Goal: Transaction & Acquisition: Purchase product/service

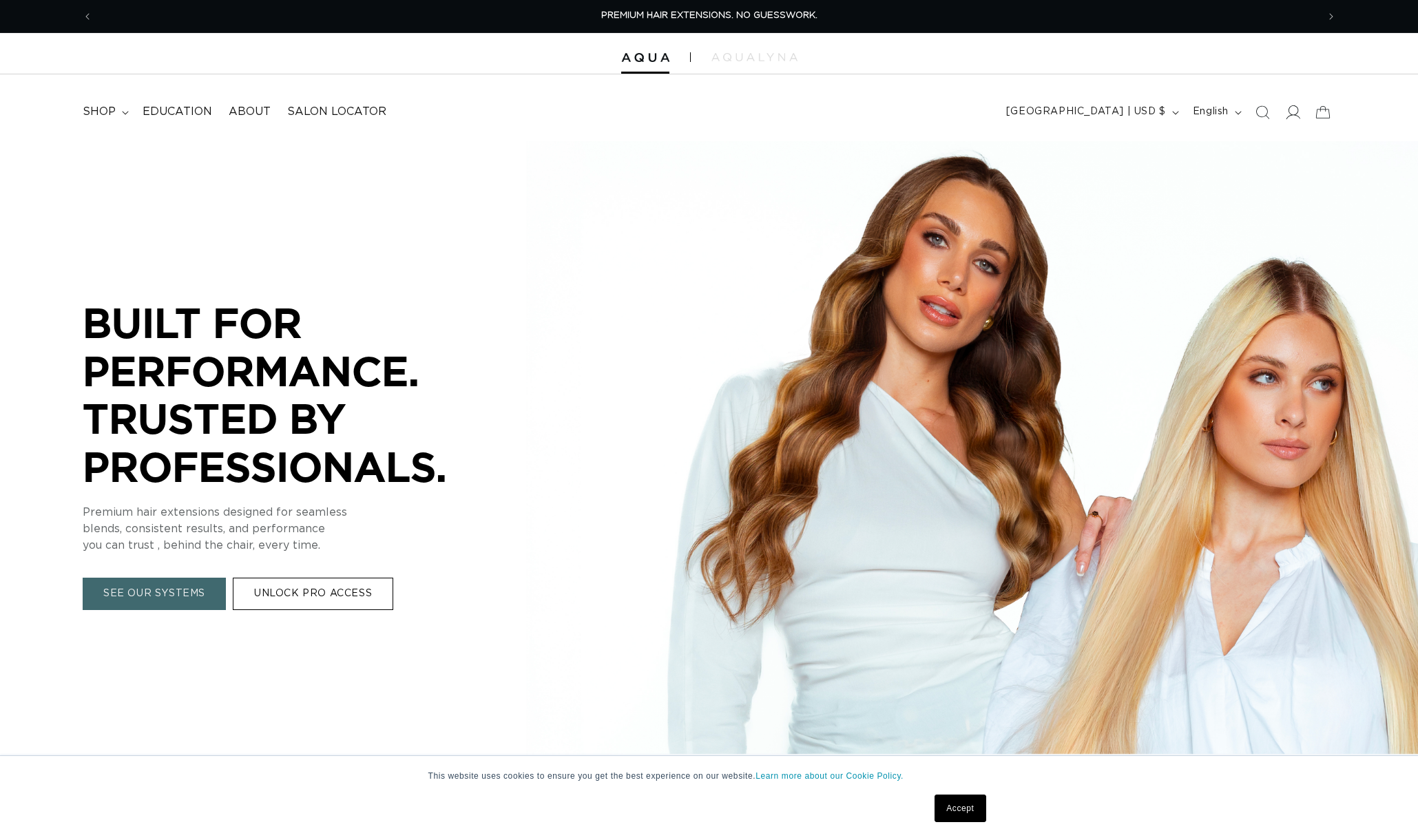
click at [1302, 115] on span at bounding box center [1292, 112] width 31 height 31
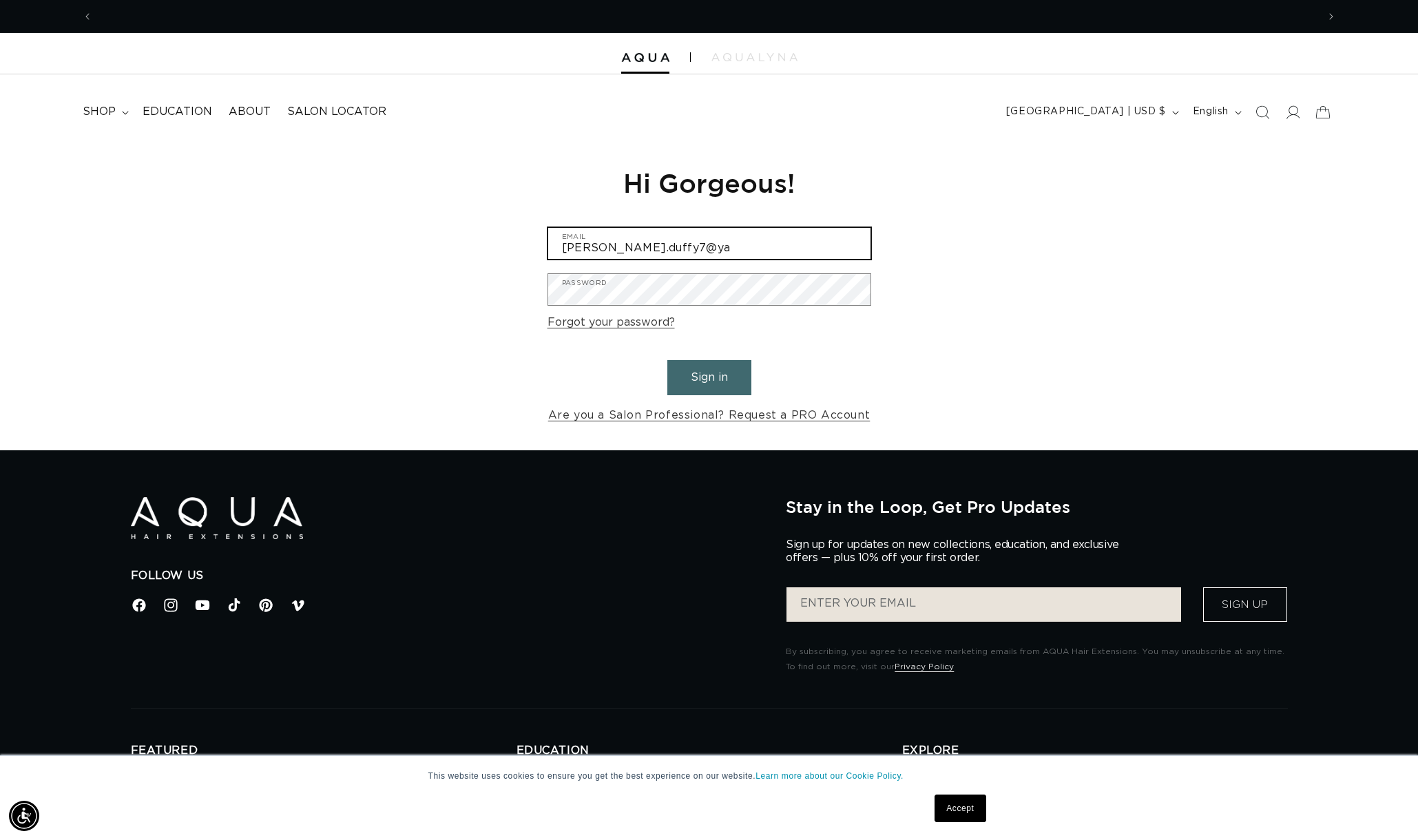
scroll to position [0, 2449]
type input "emily.duffy7@yahoo.com"
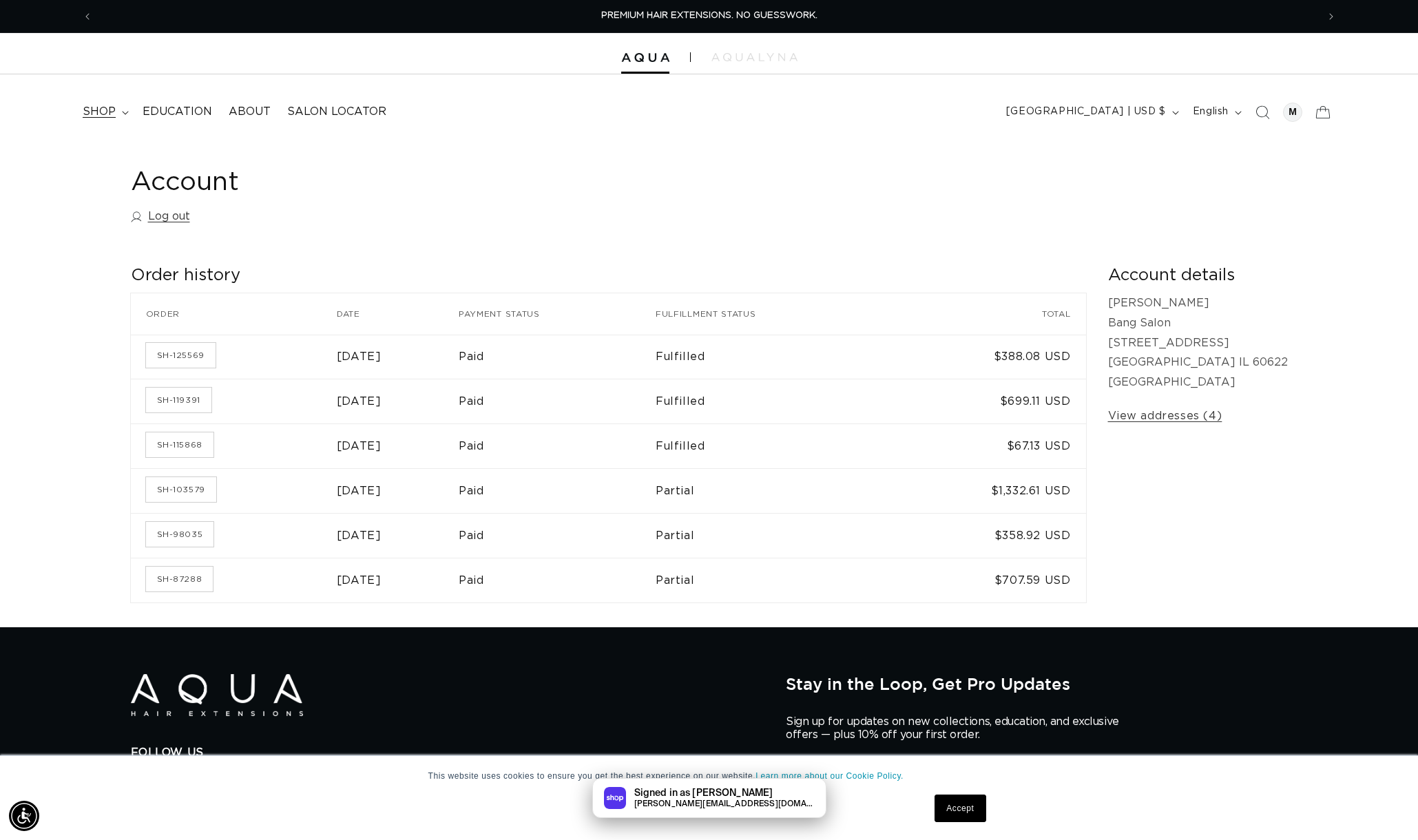
click at [124, 113] on icon at bounding box center [125, 112] width 6 height 4
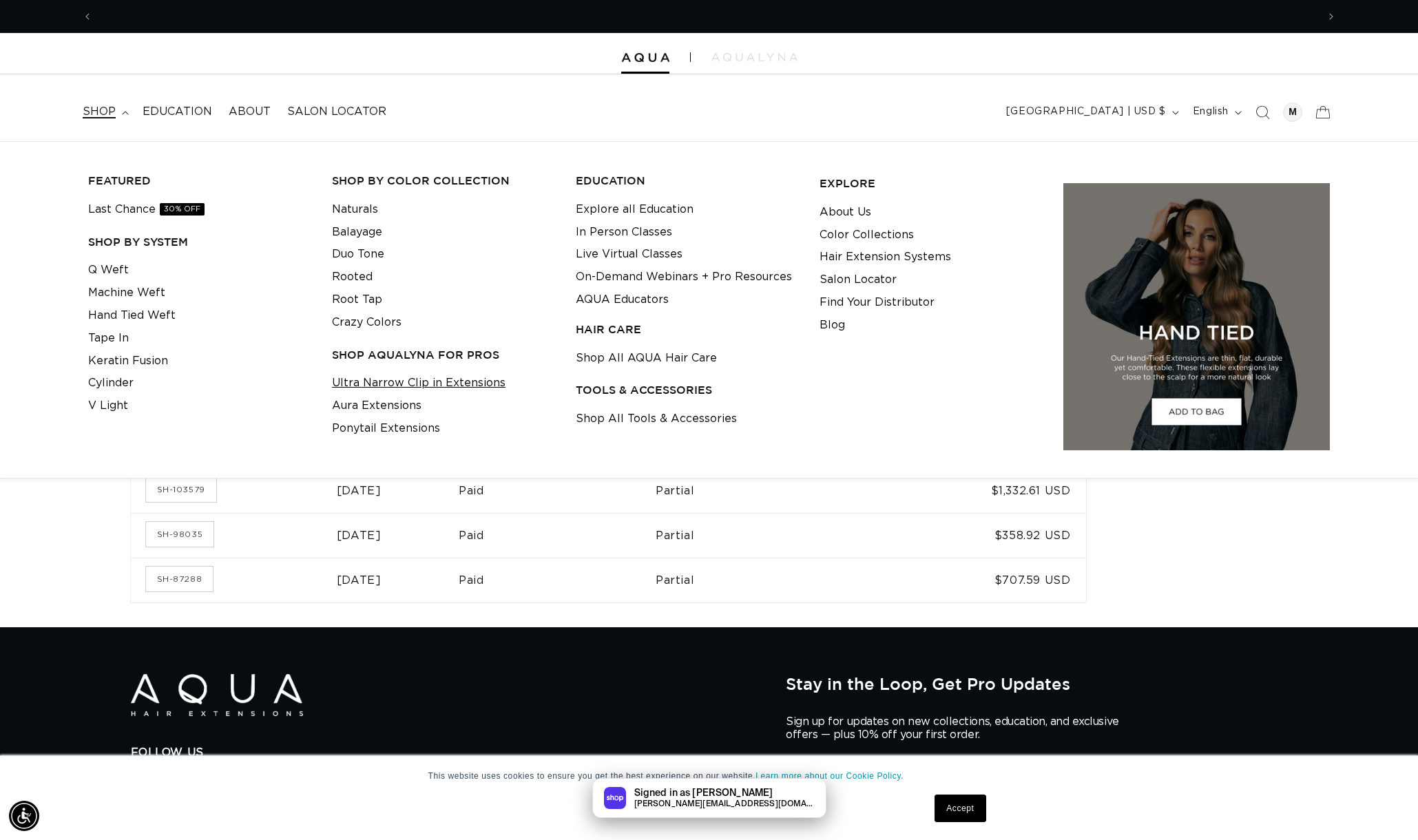
scroll to position [0, 1224]
click at [382, 382] on link "Ultra Narrow Clip in Extensions" at bounding box center [419, 383] width 174 height 23
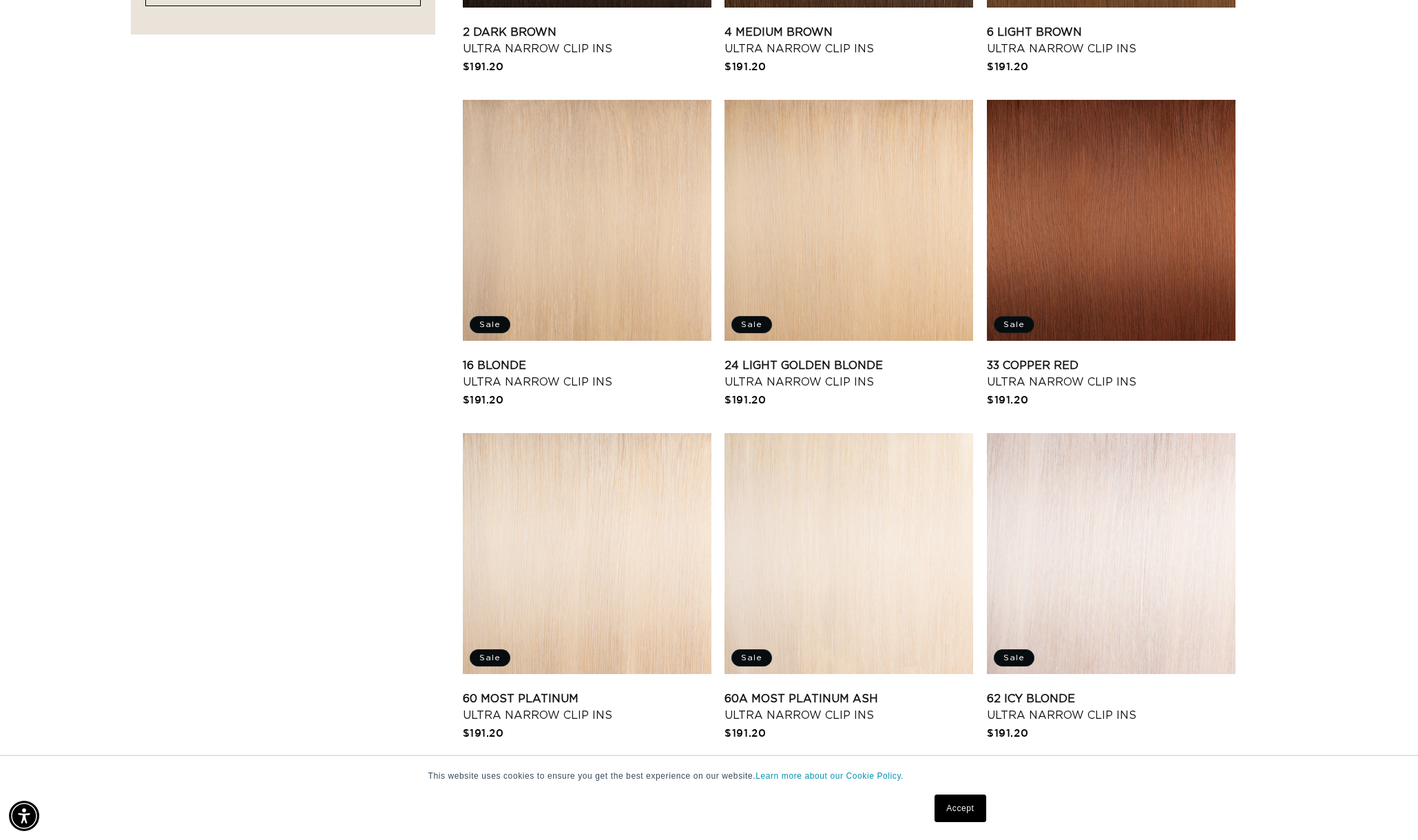
scroll to position [1063, 0]
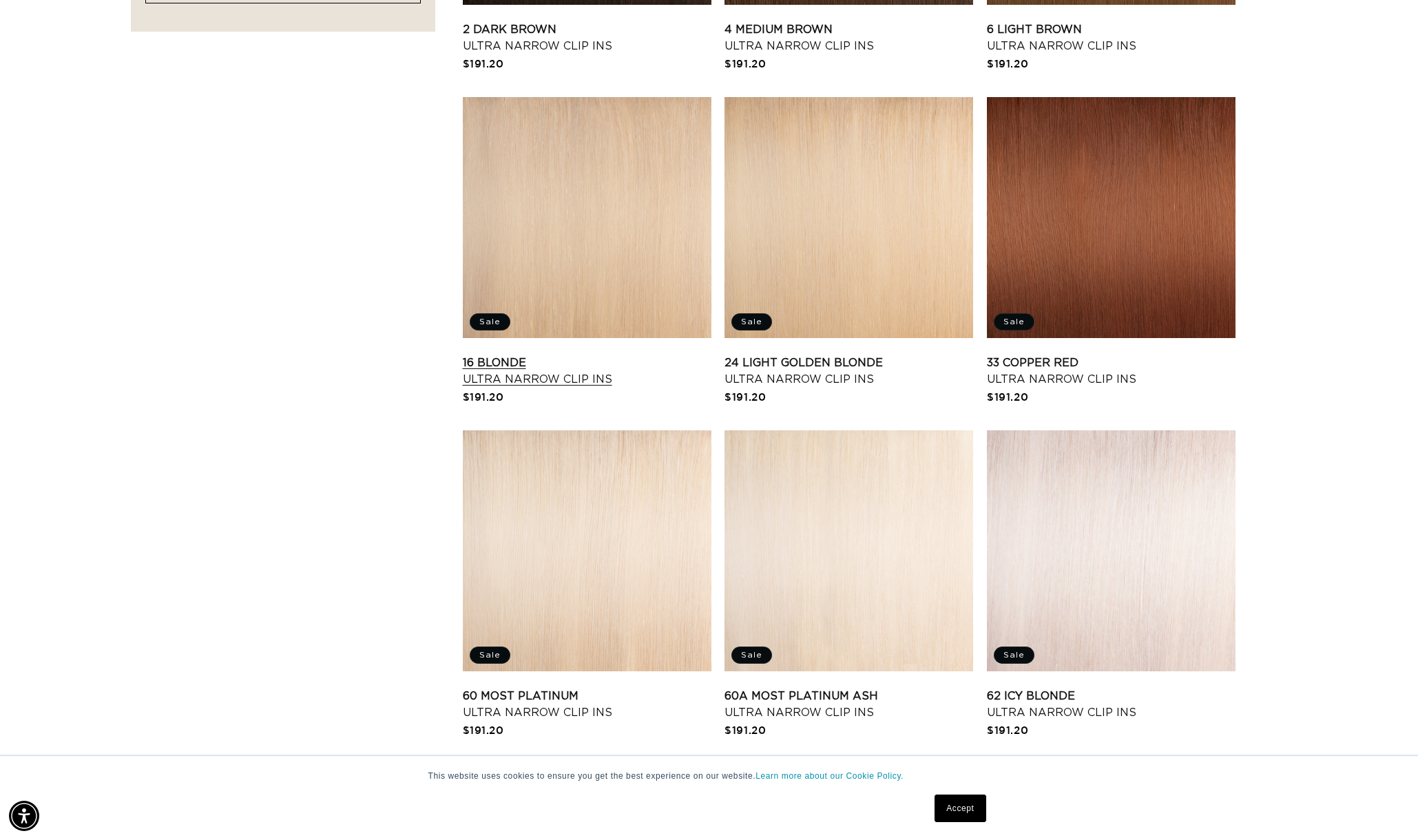
click at [555, 354] on link "16 Blonde Ultra Narrow Clip Ins" at bounding box center [587, 371] width 249 height 33
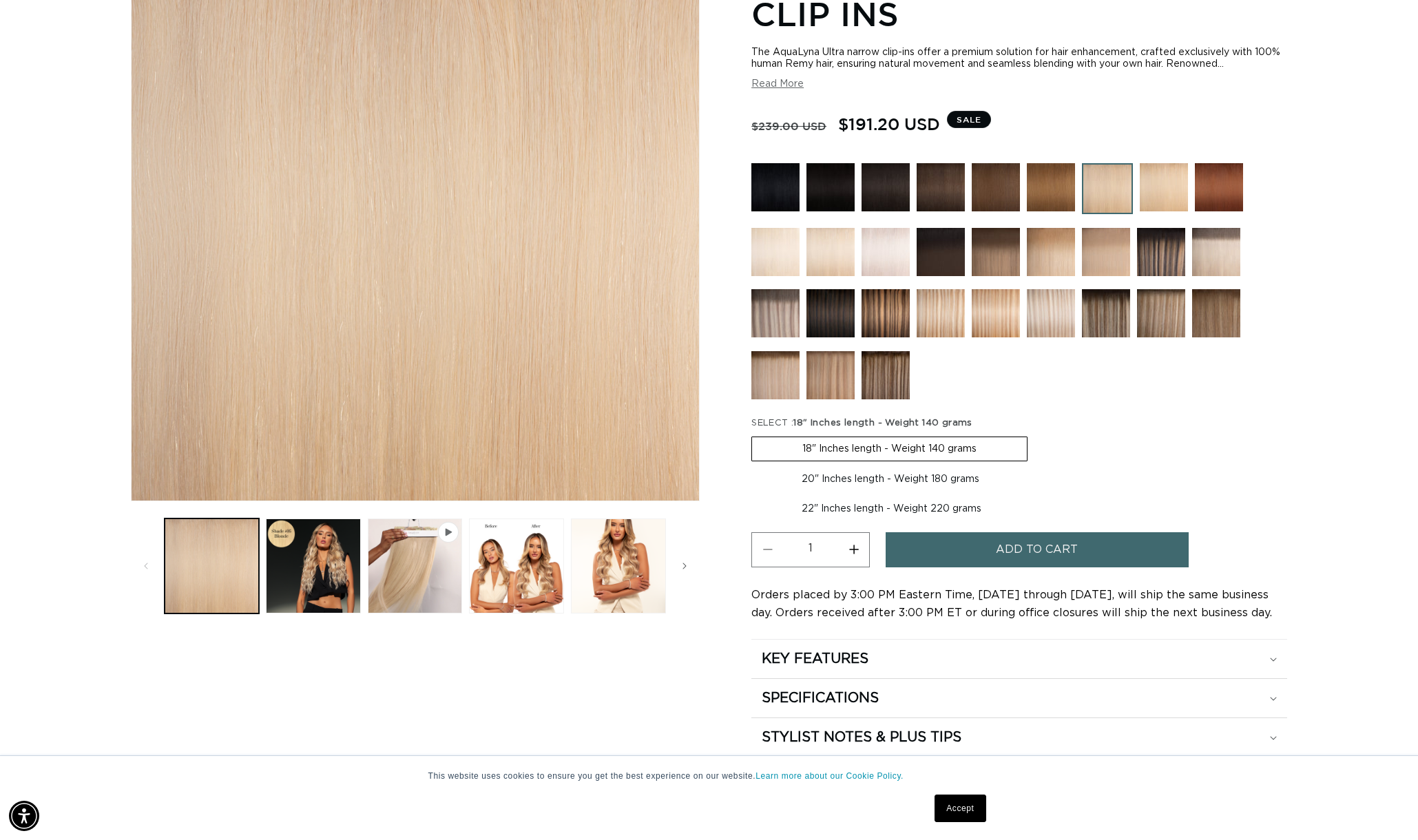
scroll to position [0, 1224]
click at [954, 483] on label "20" Inches length - Weight 180 grams Variant sold out or unavailable" at bounding box center [891, 479] width 279 height 23
click at [1034, 435] on input "20" Inches length - Weight 180 grams Variant sold out or unavailable" at bounding box center [1034, 434] width 1 height 1
radio input "true"
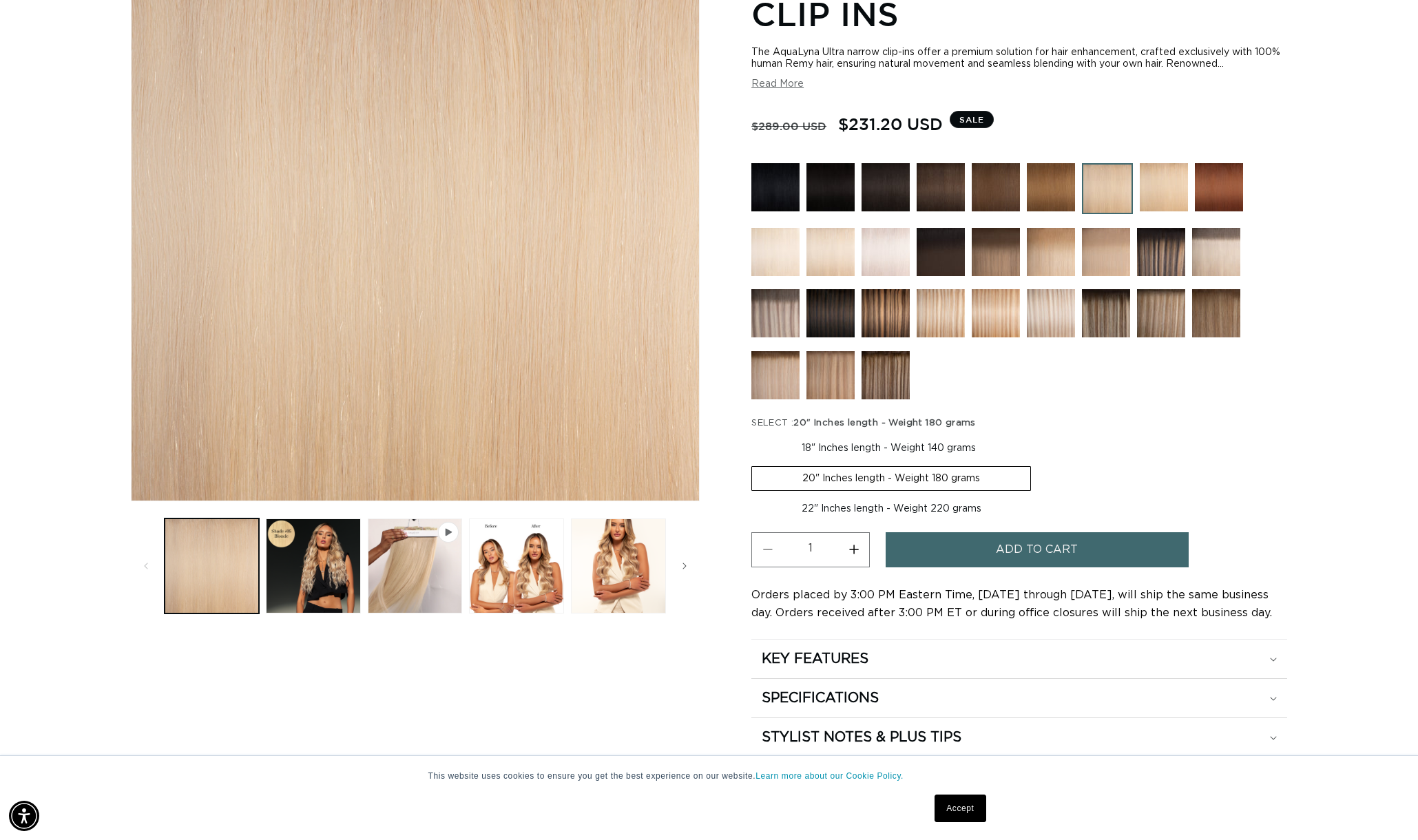
click at [953, 499] on label "22" Inches length - Weight 220 grams Variant sold out or unavailable" at bounding box center [891, 509] width 280 height 23
click at [1038, 464] on input "22" Inches length - Weight 220 grams Variant sold out or unavailable" at bounding box center [1038, 463] width 1 height 1
radio input "true"
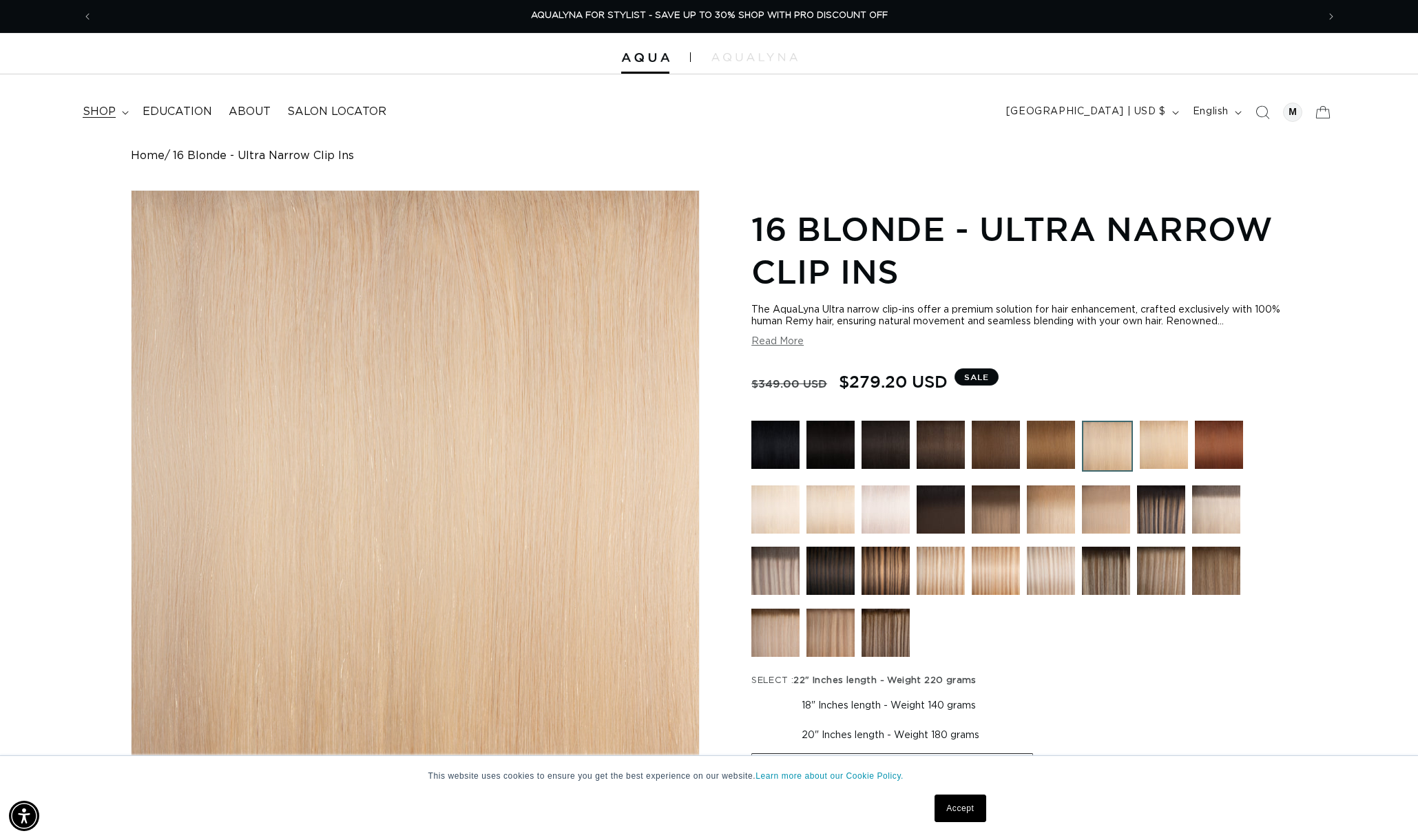
click at [95, 115] on span "shop" at bounding box center [99, 112] width 33 height 14
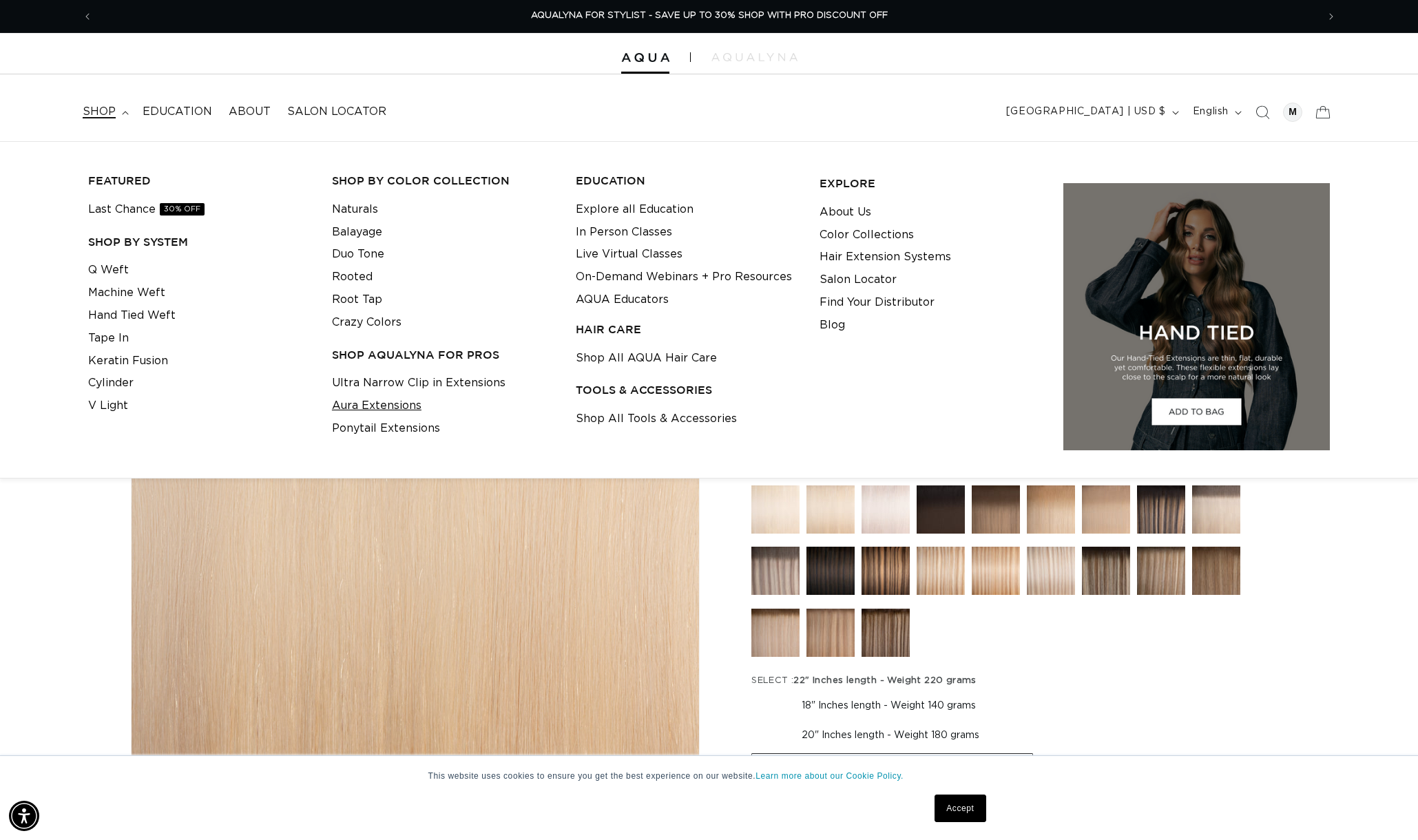
click at [386, 406] on link "Aura Extensions" at bounding box center [377, 406] width 89 height 23
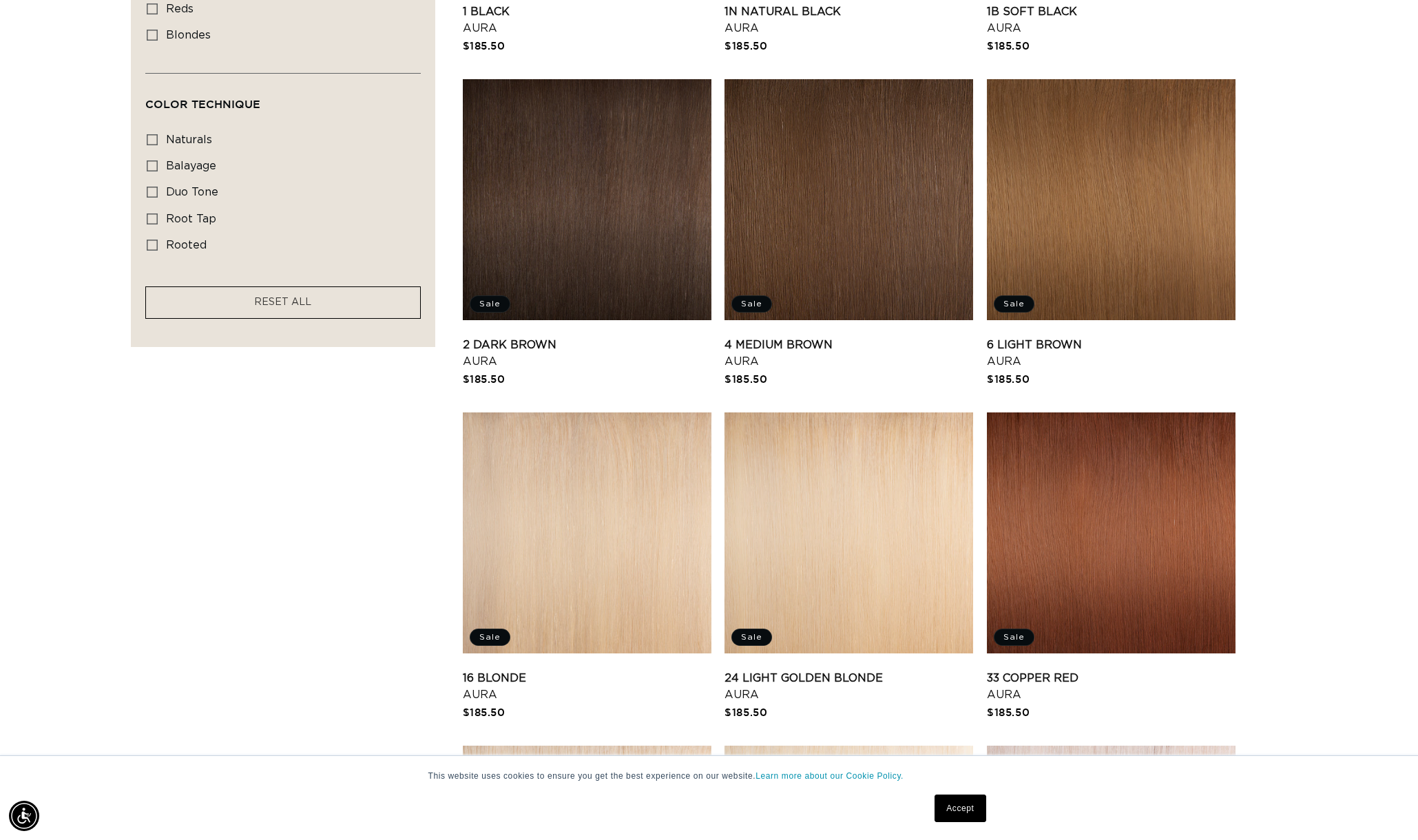
scroll to position [831, 0]
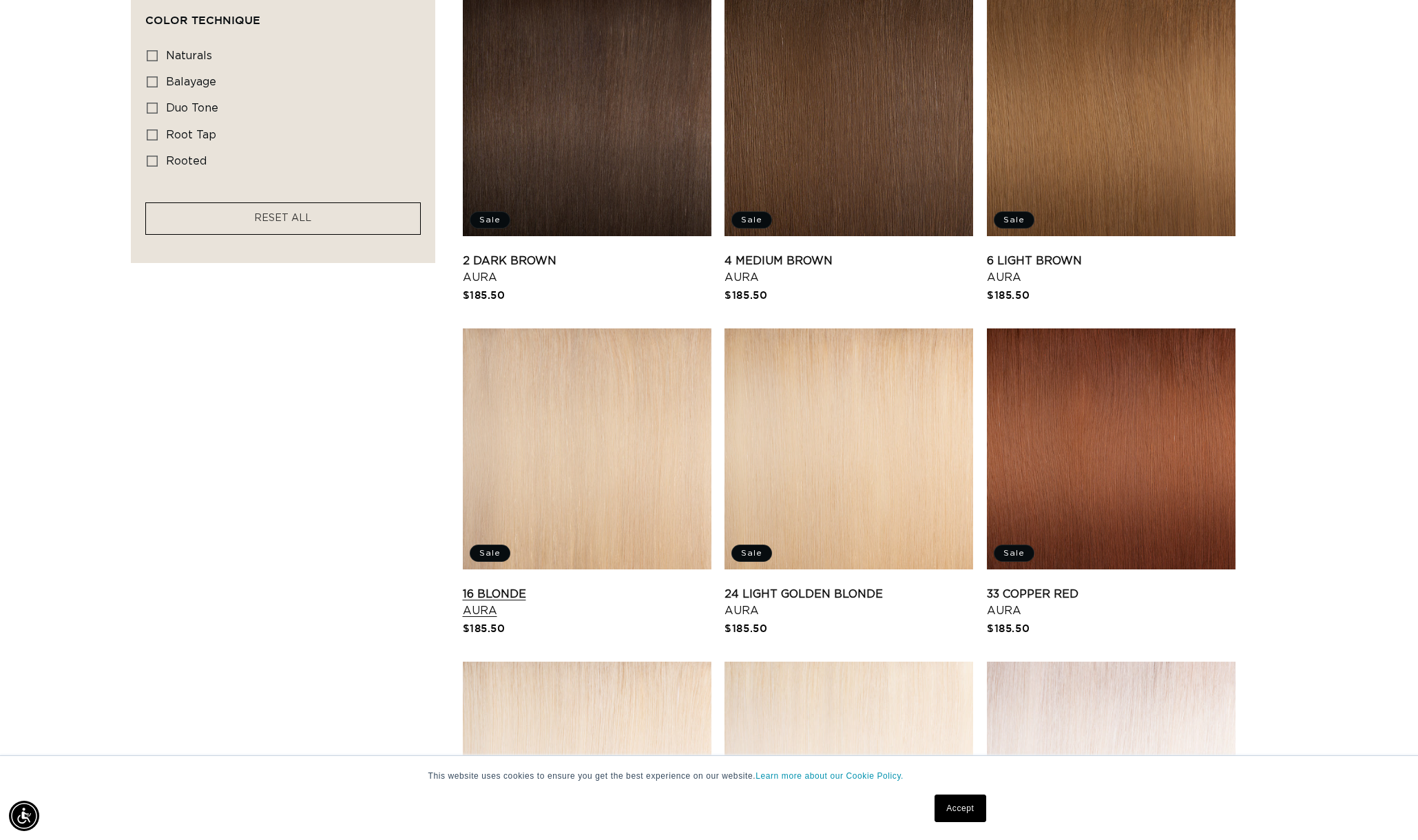
click at [552, 586] on link "16 Blonde Aura" at bounding box center [587, 602] width 249 height 33
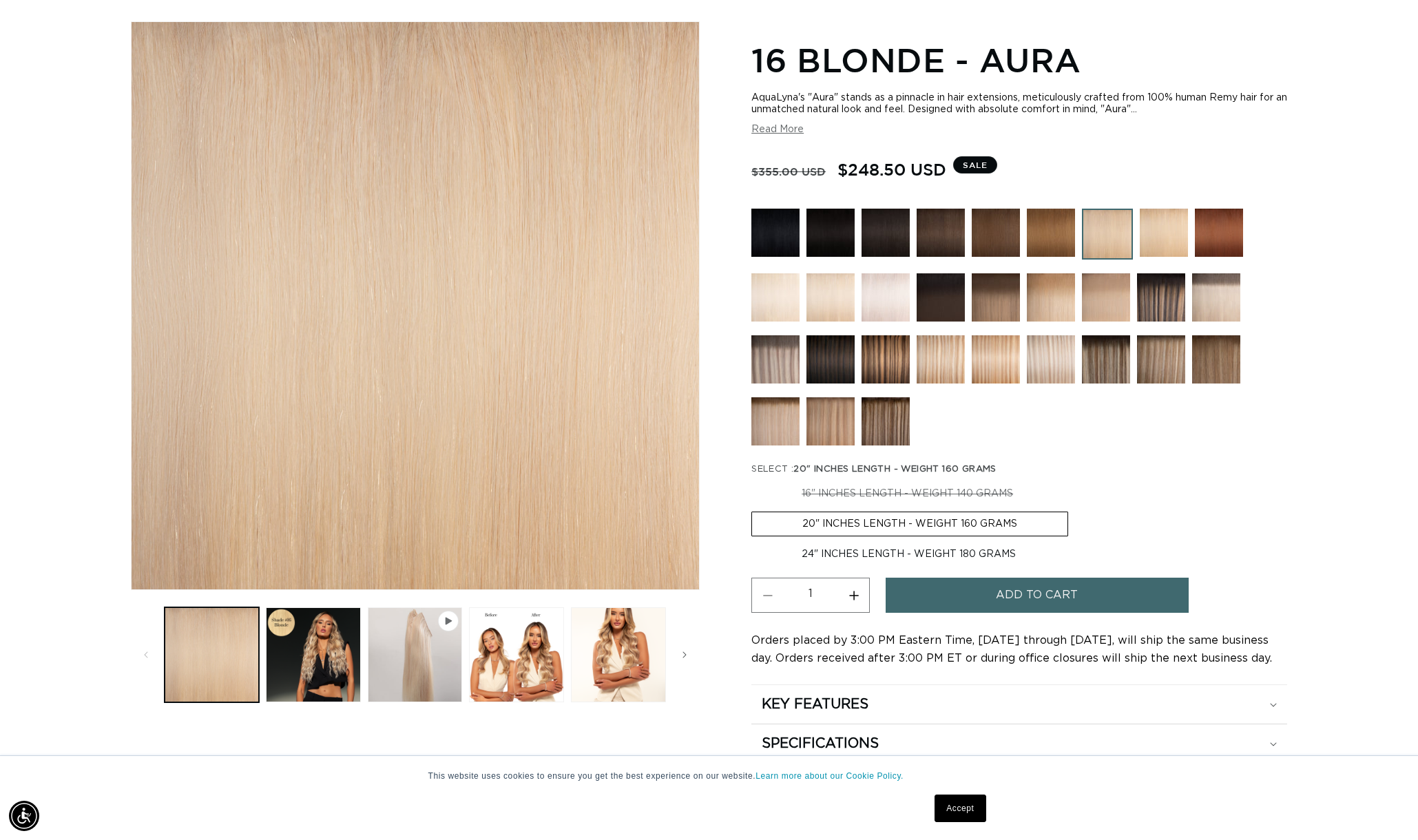
scroll to position [169, 0]
click at [422, 638] on button "Play video 1 in gallery view" at bounding box center [416, 655] width 95 height 95
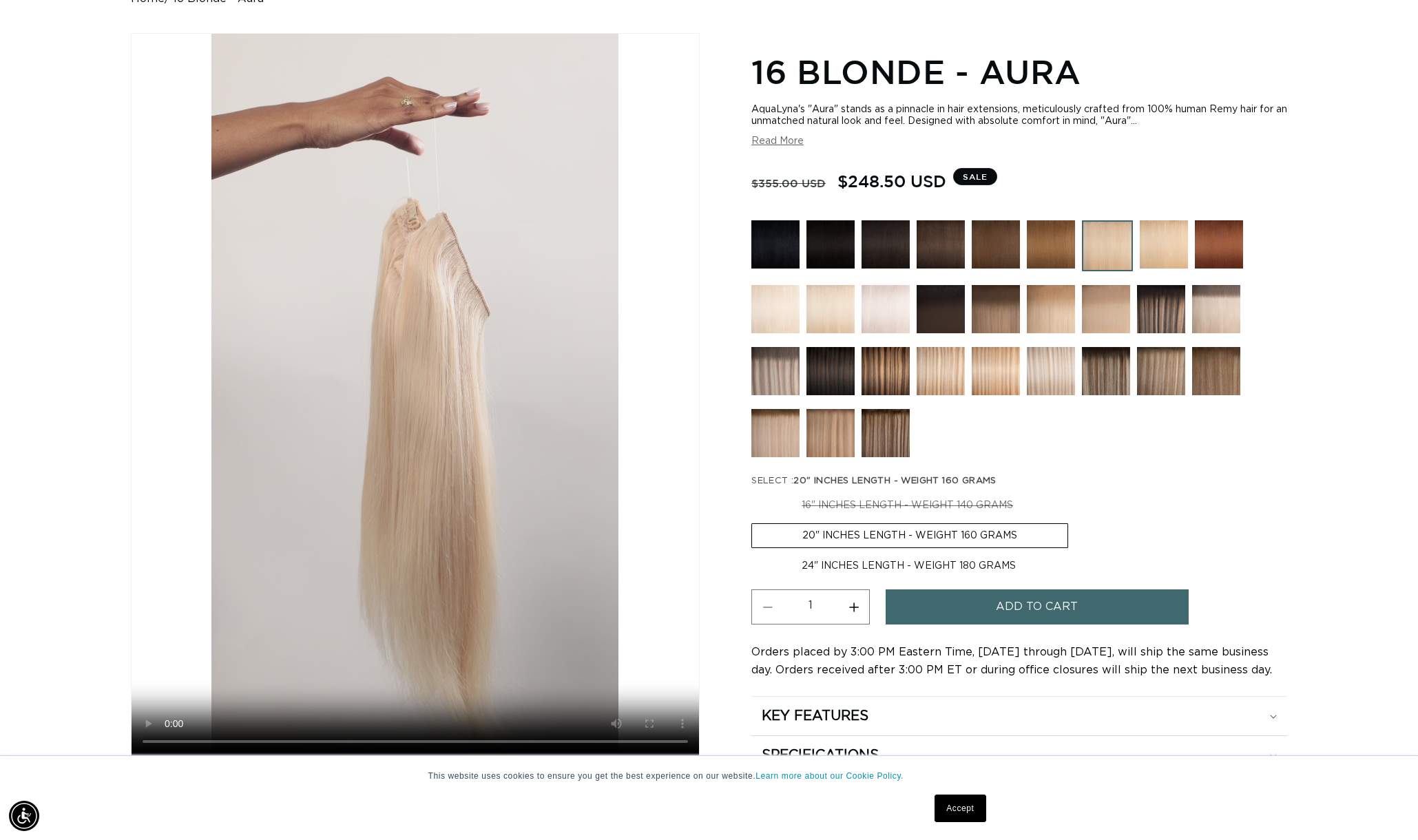
scroll to position [0, 2449]
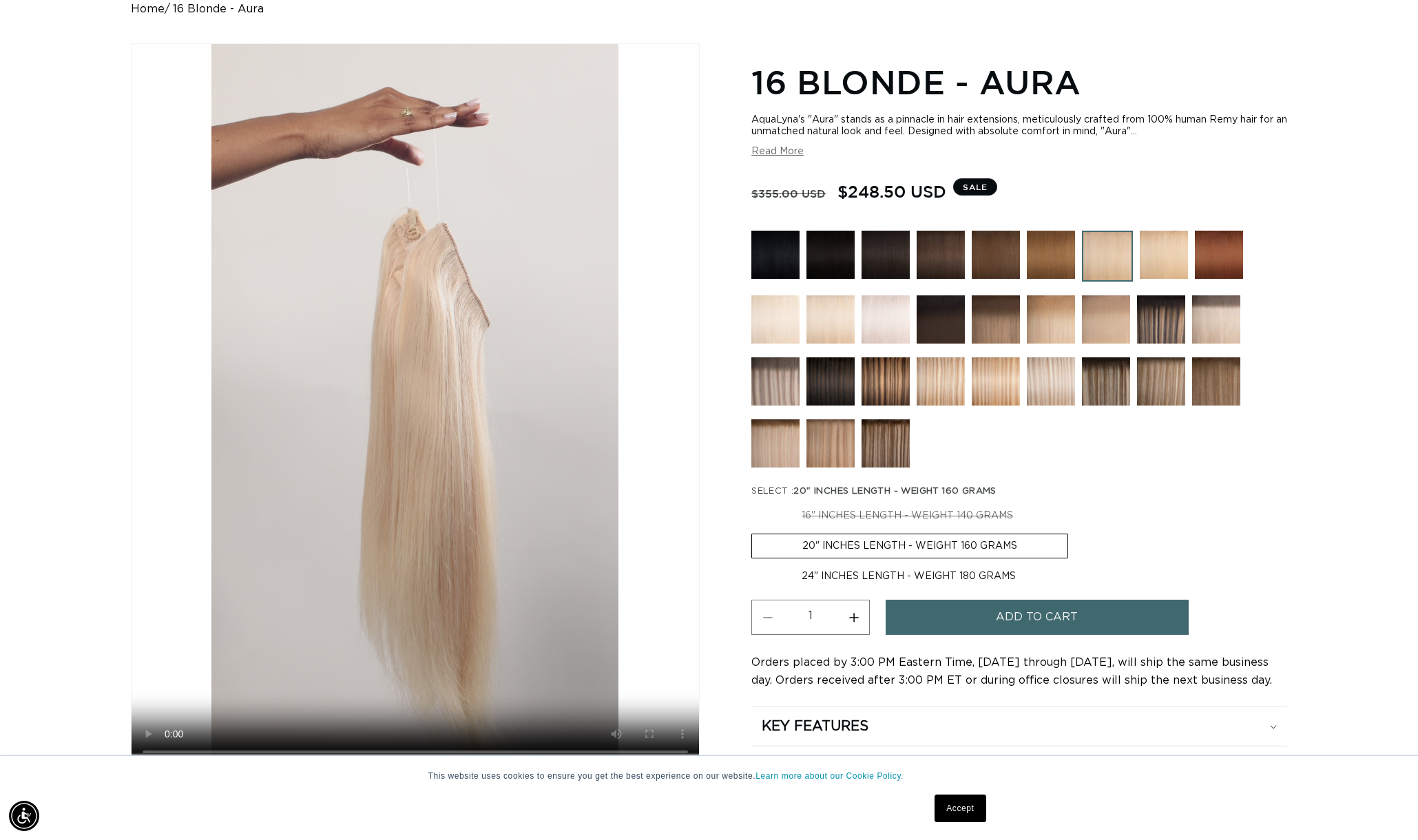
click at [842, 566] on label "24" INCHES LENGTH - WEIGHT 180 GRAMS Variant sold out or unavailable" at bounding box center [909, 576] width 315 height 23
click at [1075, 532] on input "24" INCHES LENGTH - WEIGHT 180 GRAMS Variant sold out or unavailable" at bounding box center [1075, 531] width 1 height 1
radio input "true"
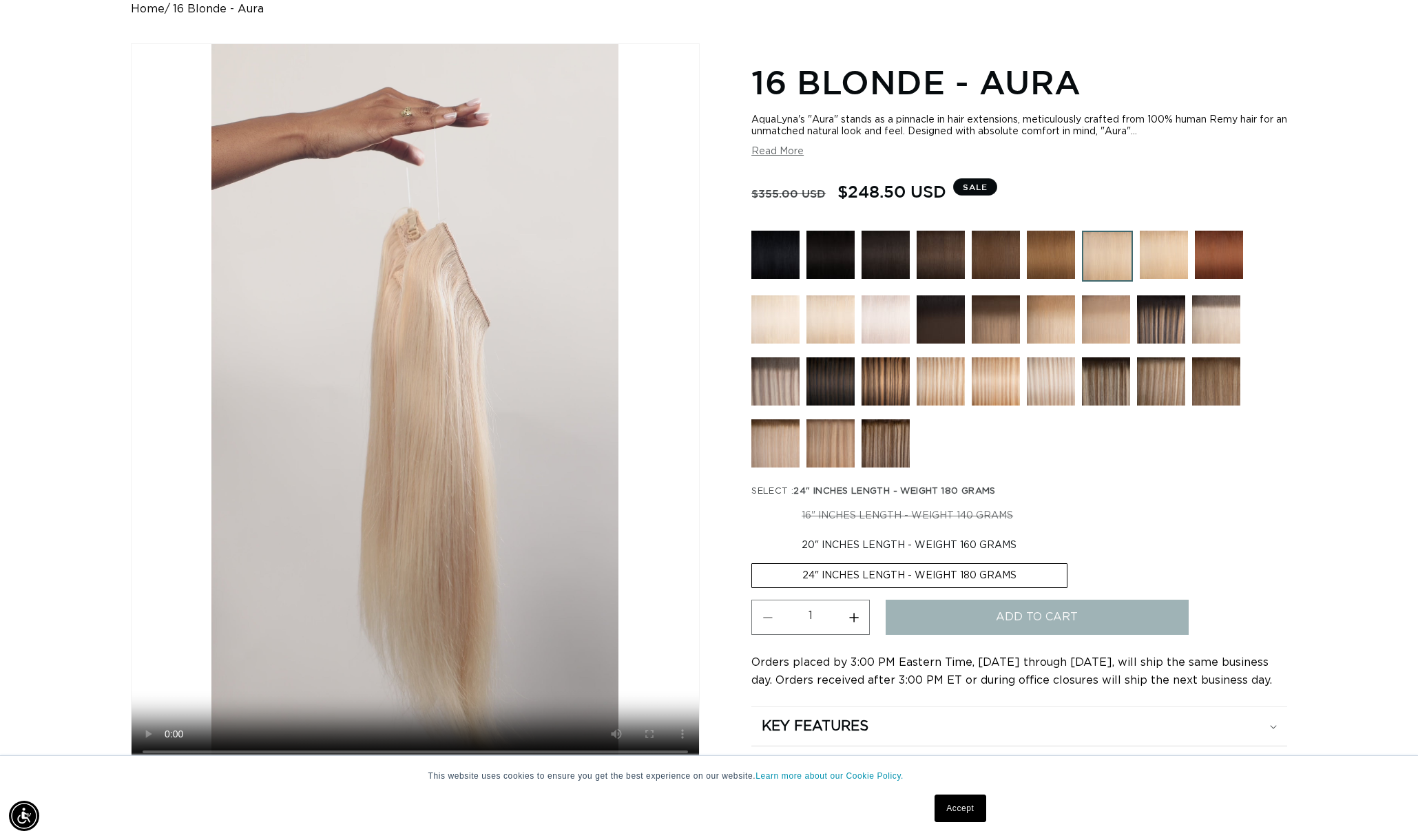
scroll to position [151, 1]
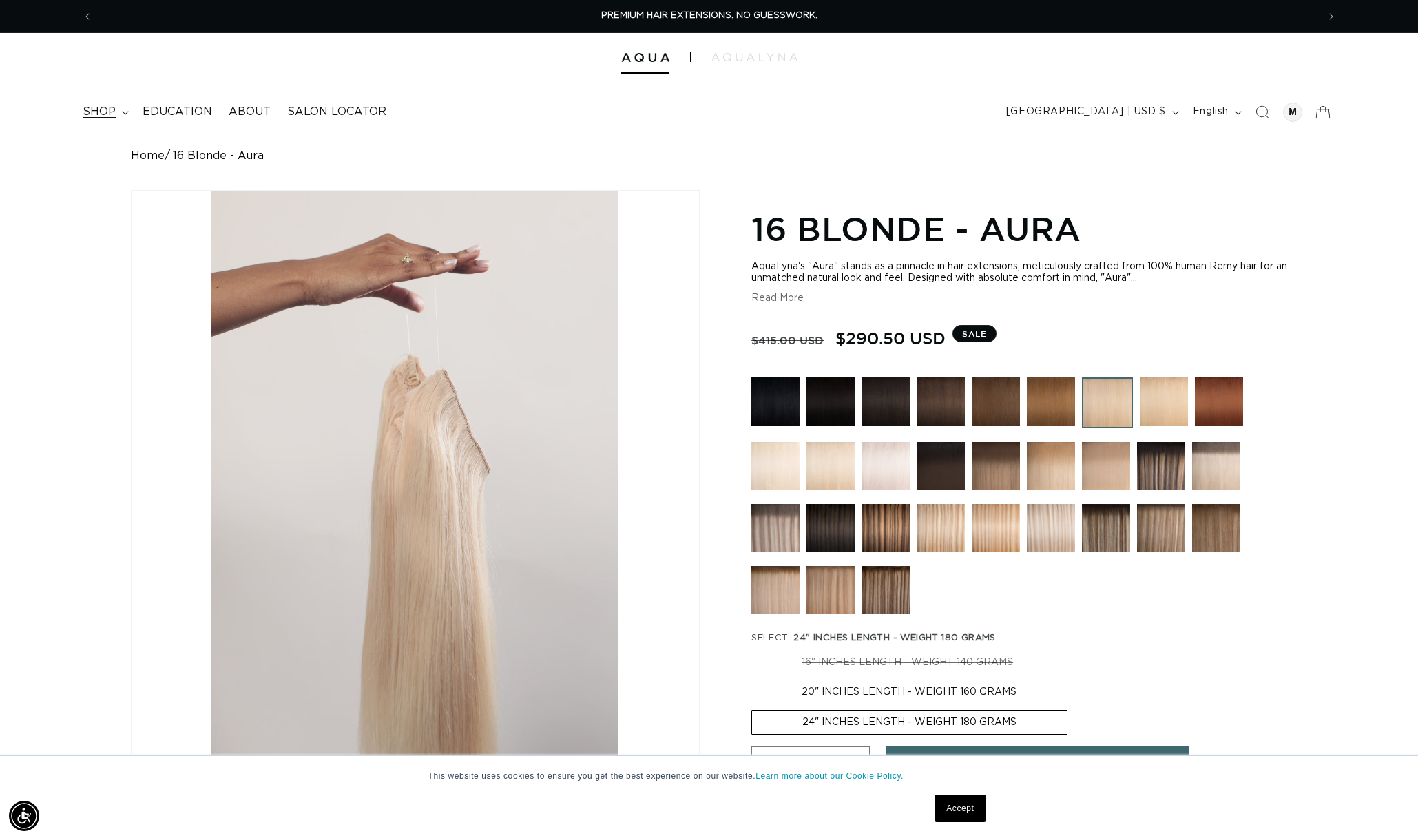
click at [112, 117] on span "shop" at bounding box center [99, 112] width 33 height 14
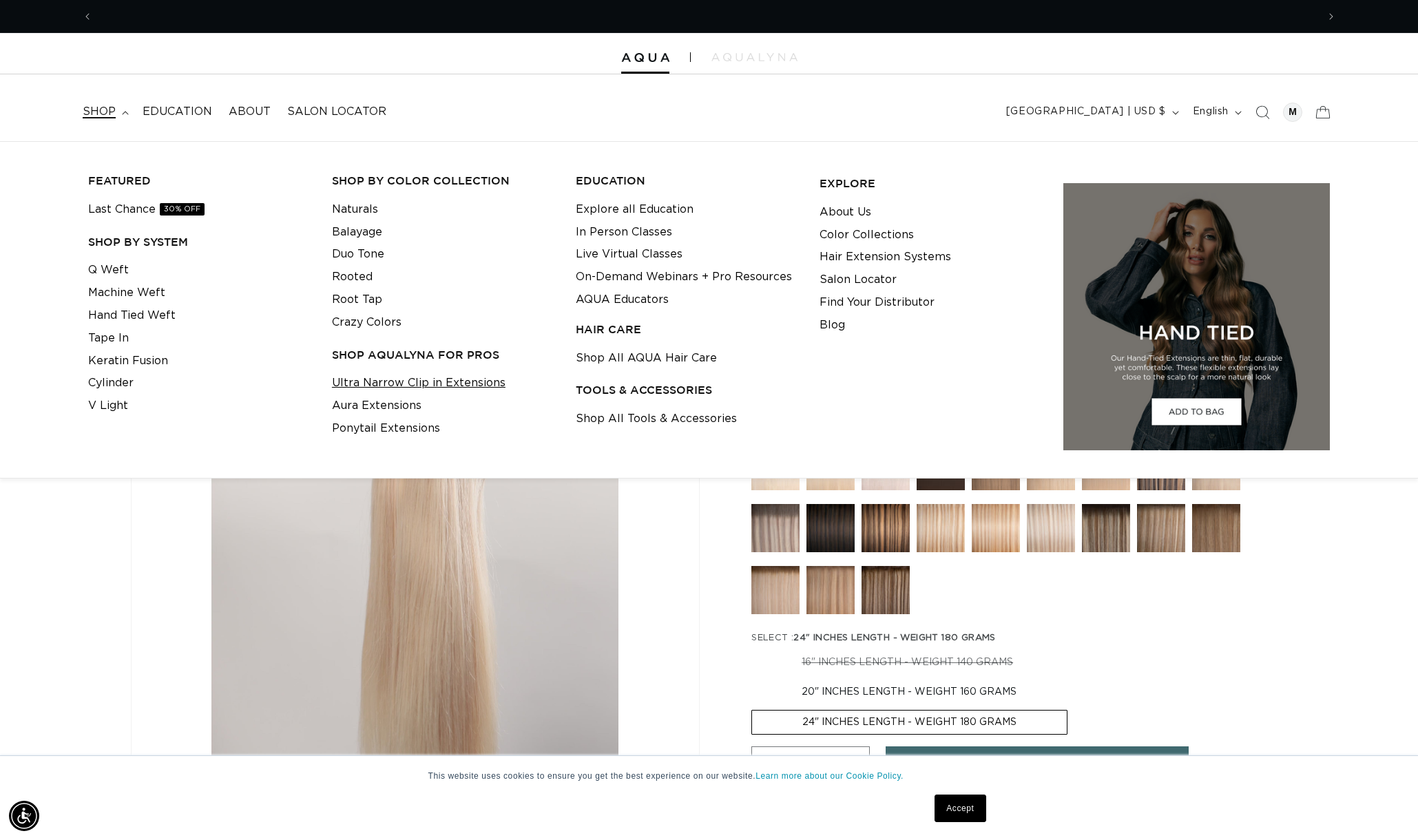
scroll to position [0, 1224]
click at [360, 373] on link "Ultra Narrow Clip in Extensions" at bounding box center [419, 383] width 174 height 23
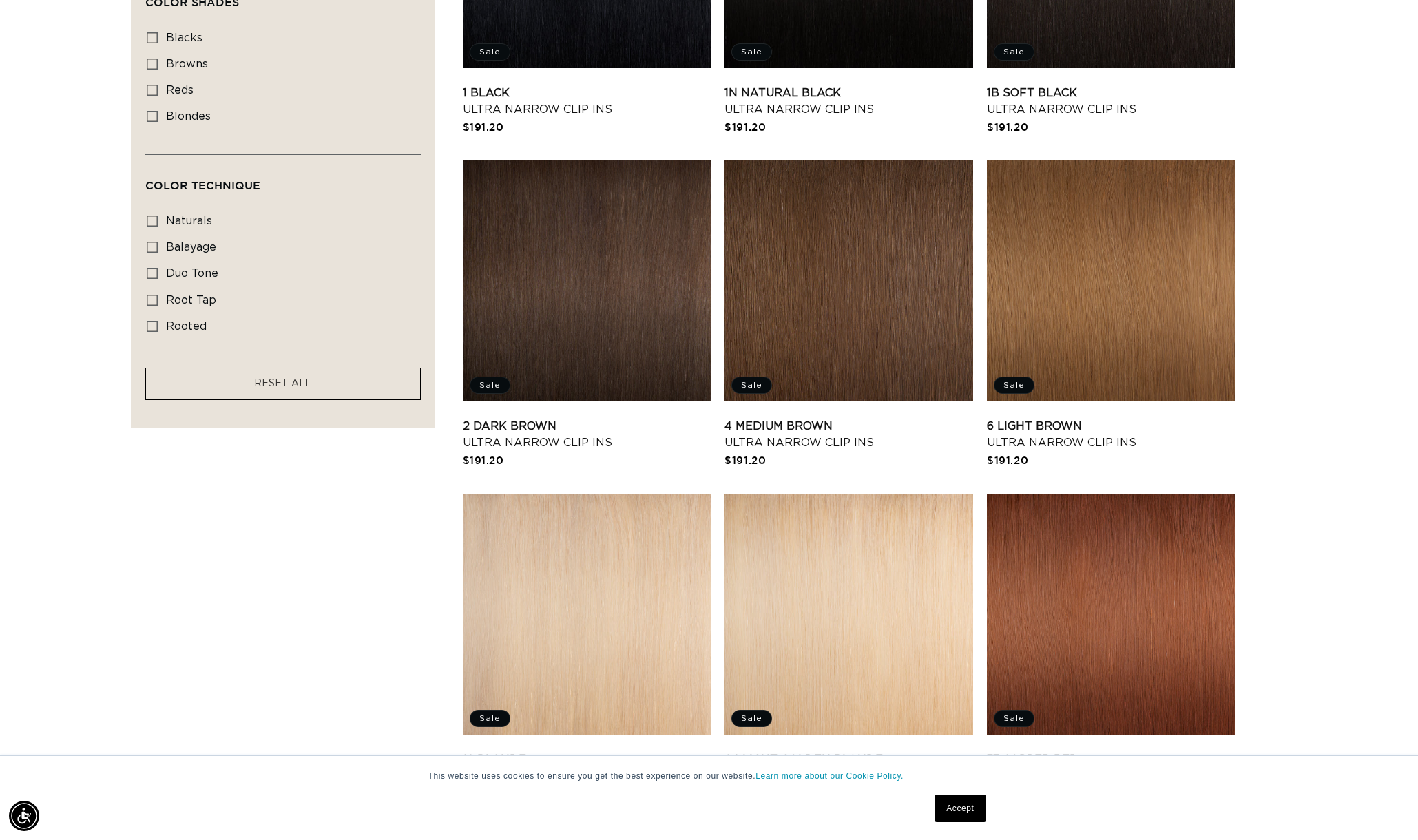
scroll to position [681, 0]
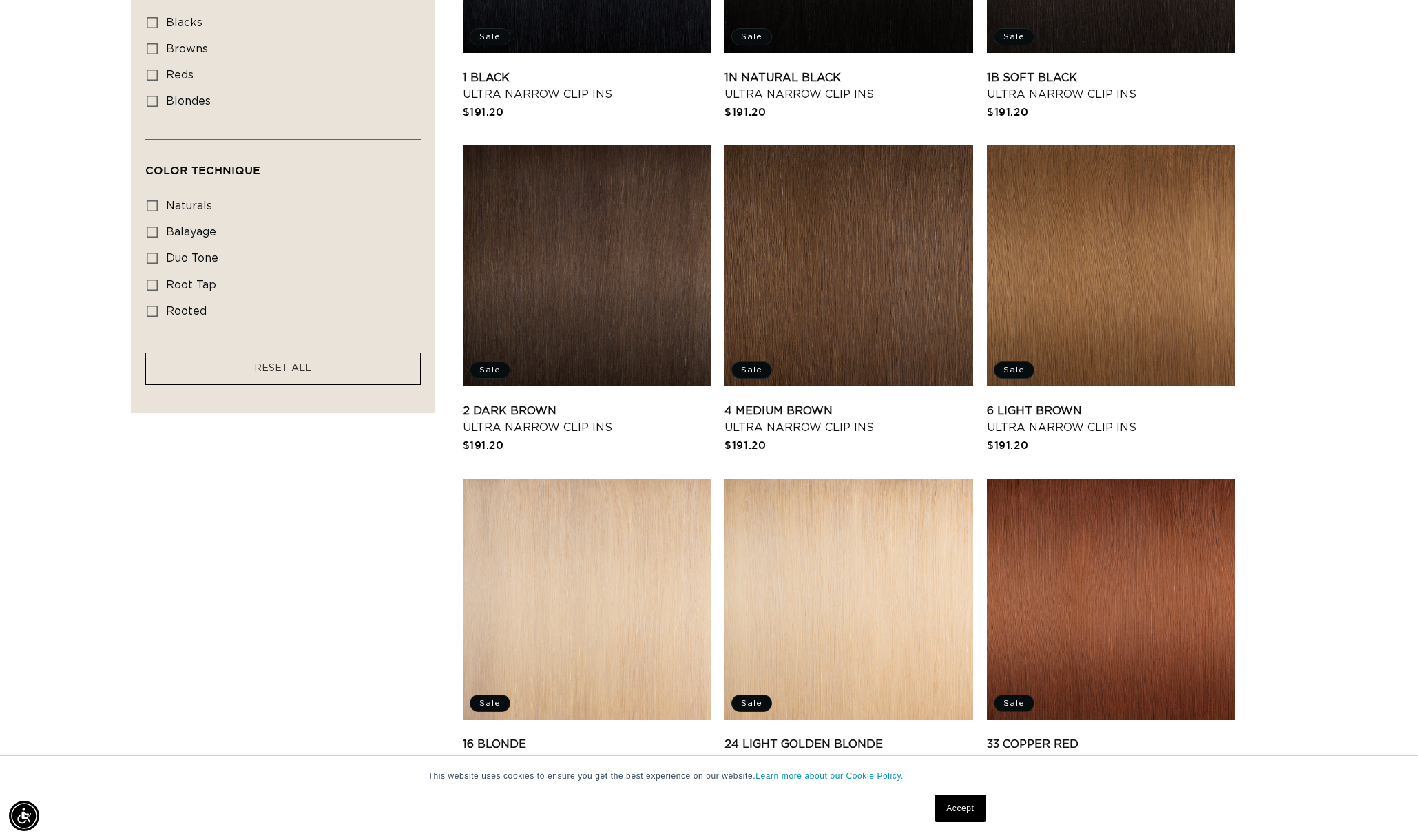
click at [662, 736] on link "16 Blonde Ultra Narrow Clip Ins" at bounding box center [587, 753] width 249 height 33
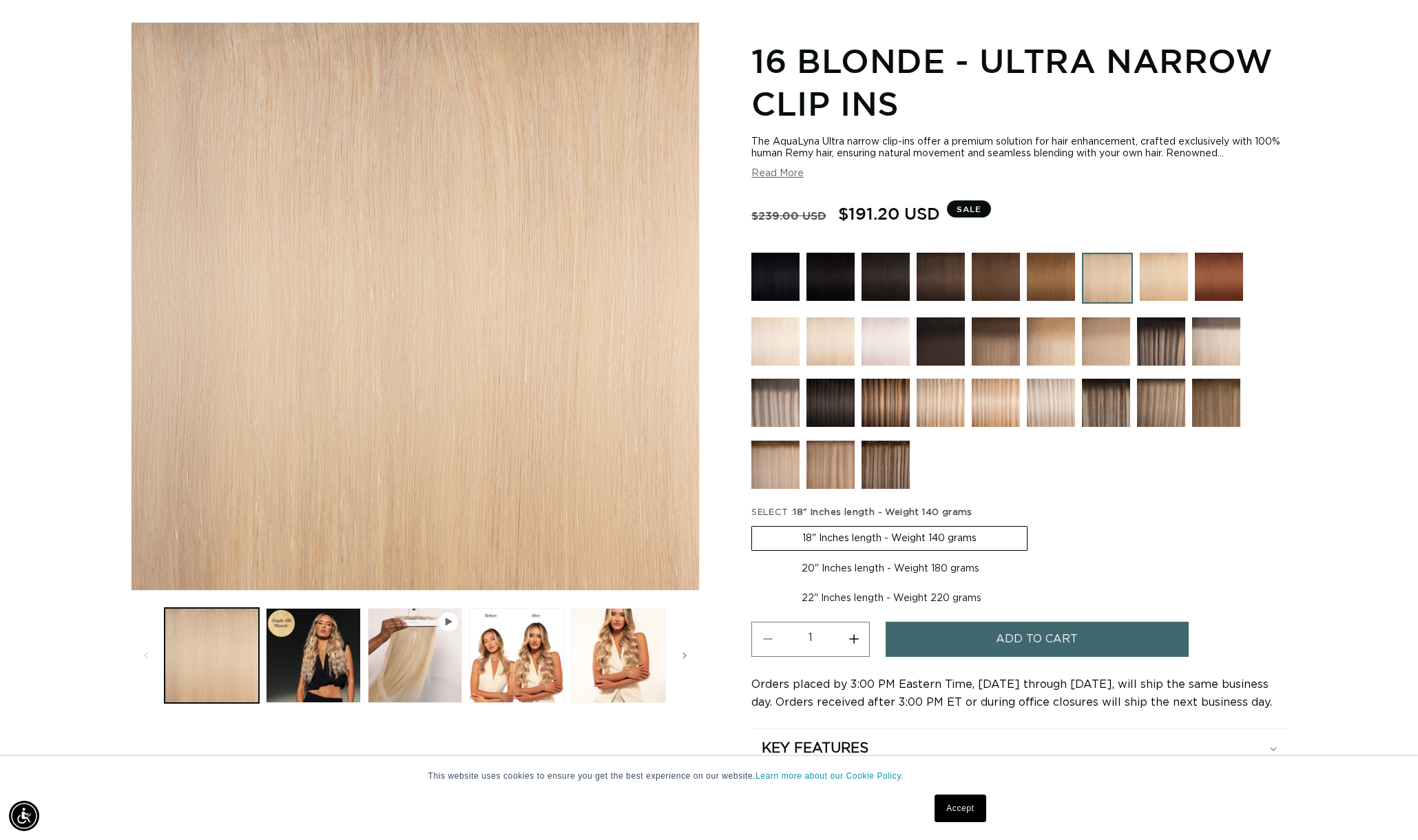
scroll to position [169, 0]
click at [427, 661] on button "Play video 1 in gallery view" at bounding box center [416, 655] width 95 height 95
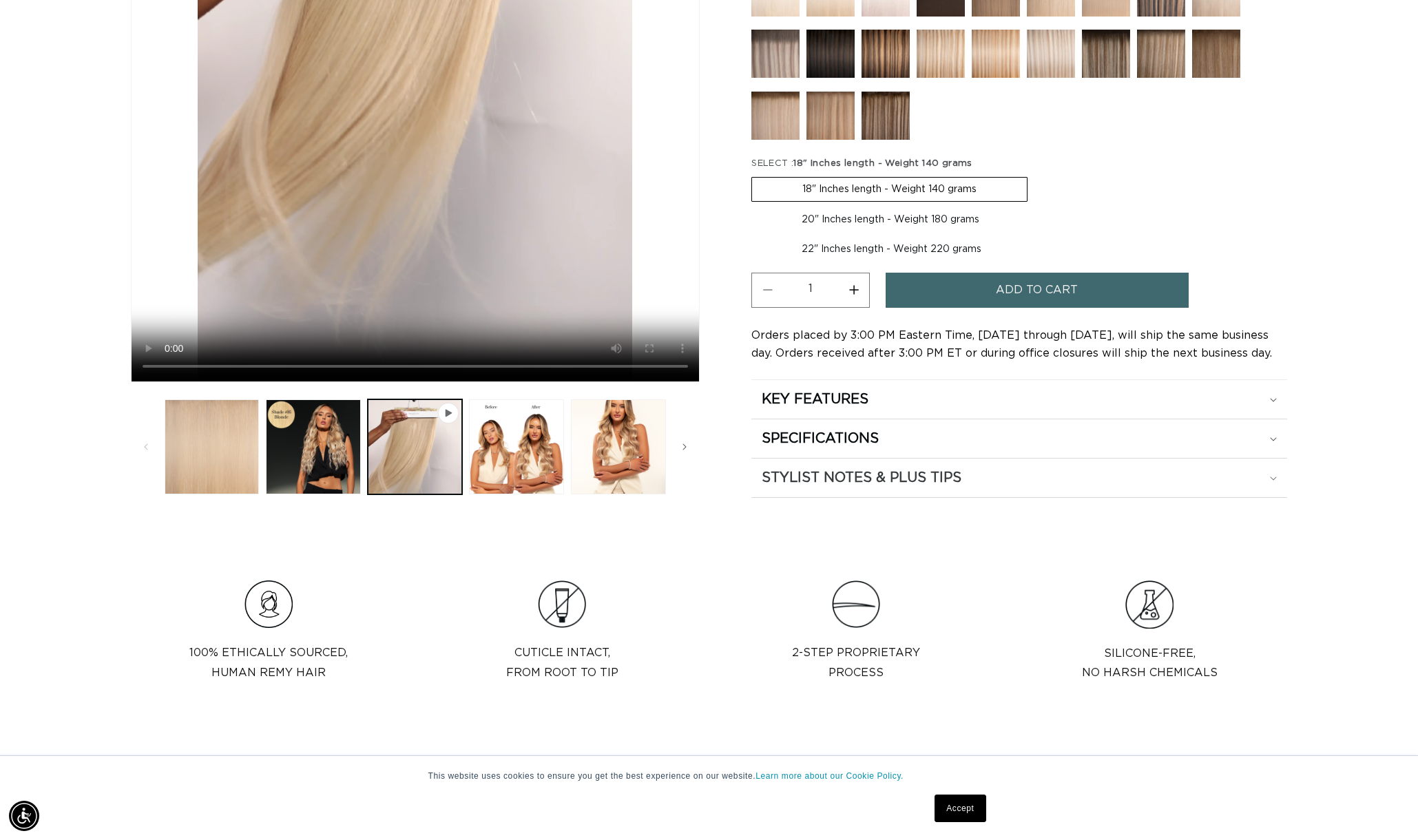
scroll to position [0, 0]
click at [852, 403] on h2 "KEY FEATURES" at bounding box center [815, 399] width 106 height 18
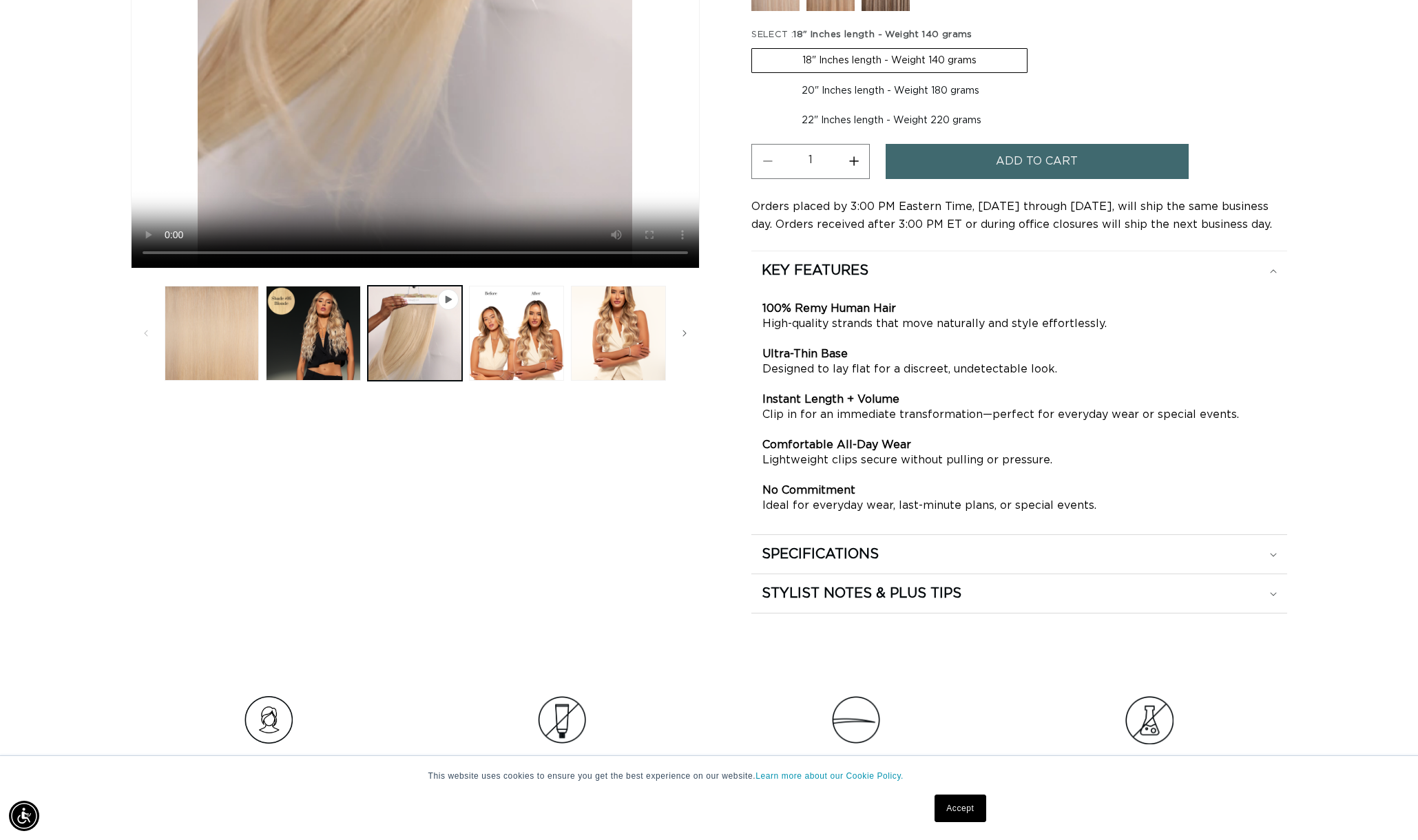
scroll to position [645, 0]
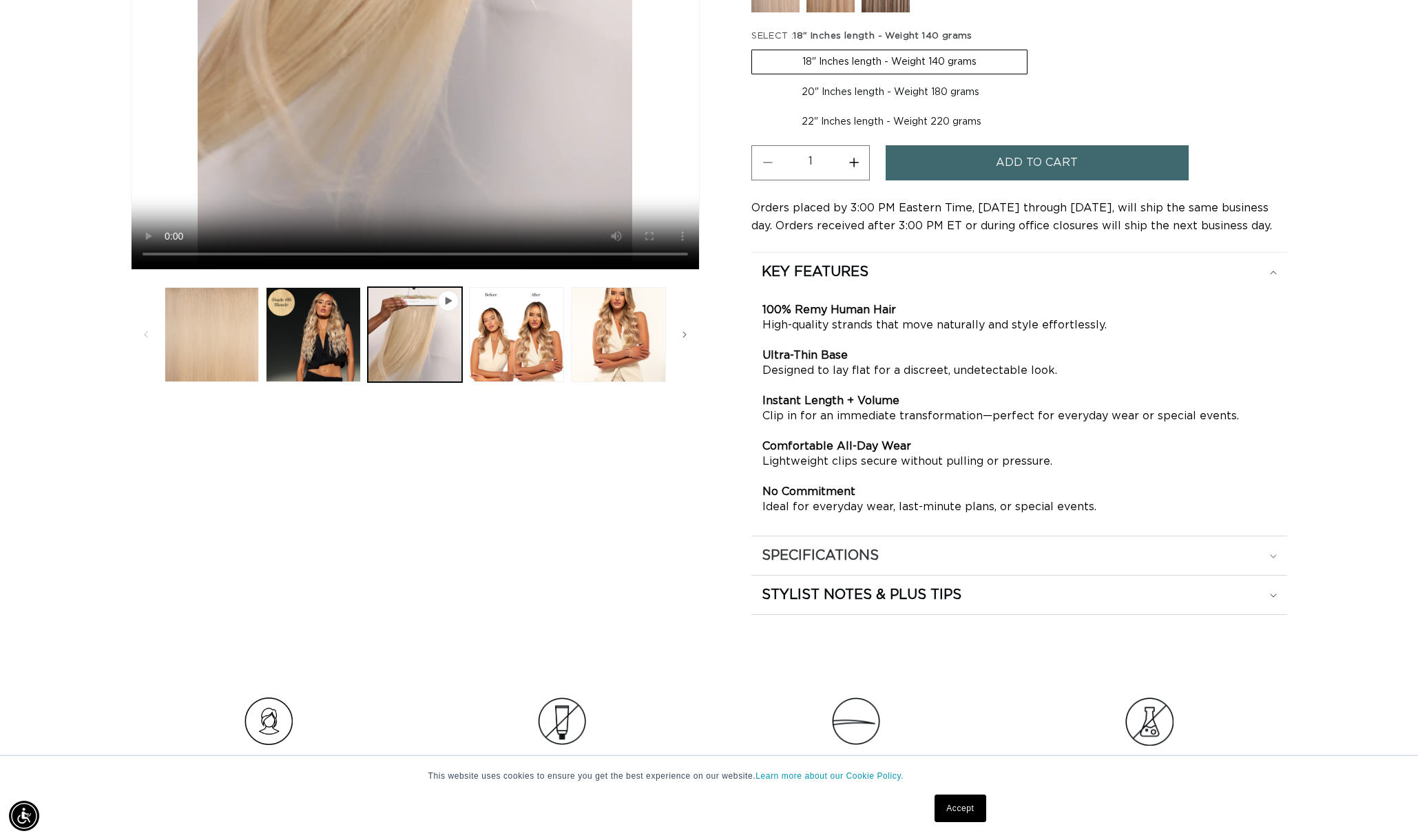
click at [845, 536] on summary "SPECIFICATIONS" at bounding box center [1019, 556] width 535 height 39
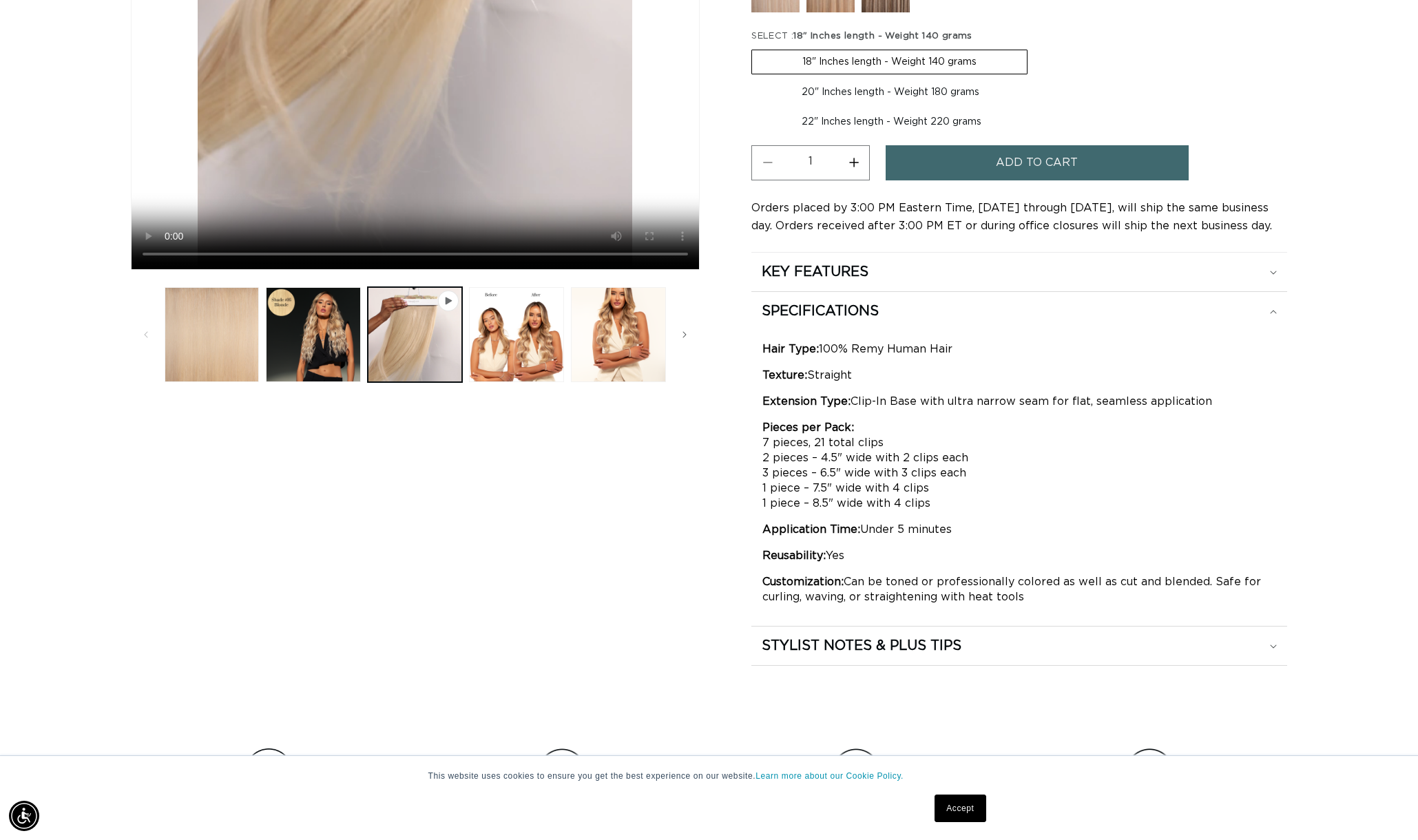
scroll to position [0, 0]
